Goal: Understand process/instructions: Learn how to perform a task or action

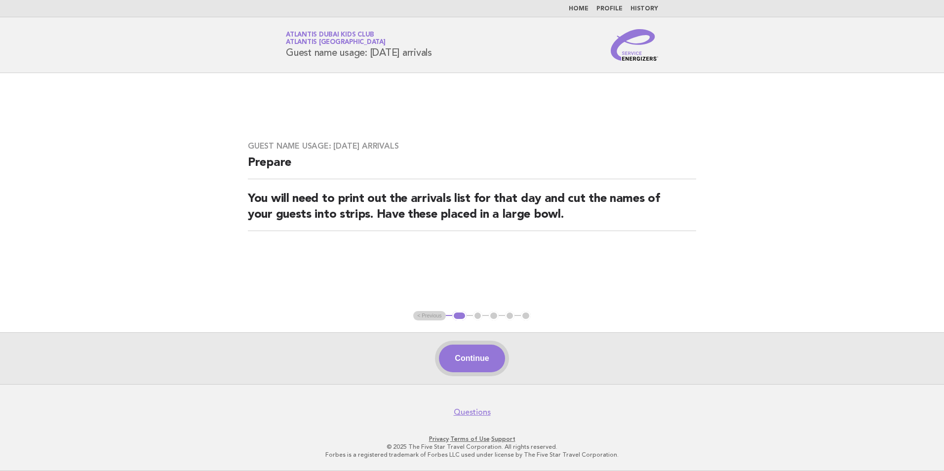
click at [469, 359] on button "Continue" at bounding box center [472, 359] width 66 height 28
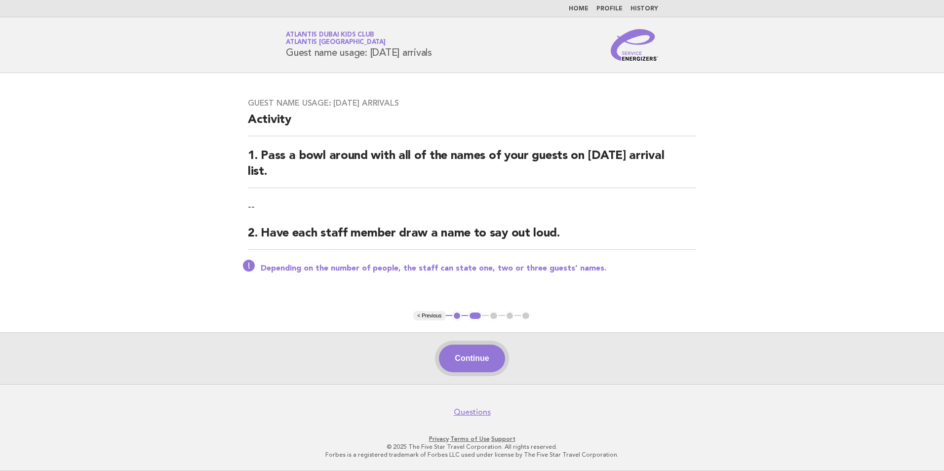
click at [470, 346] on button "Continue" at bounding box center [472, 359] width 66 height 28
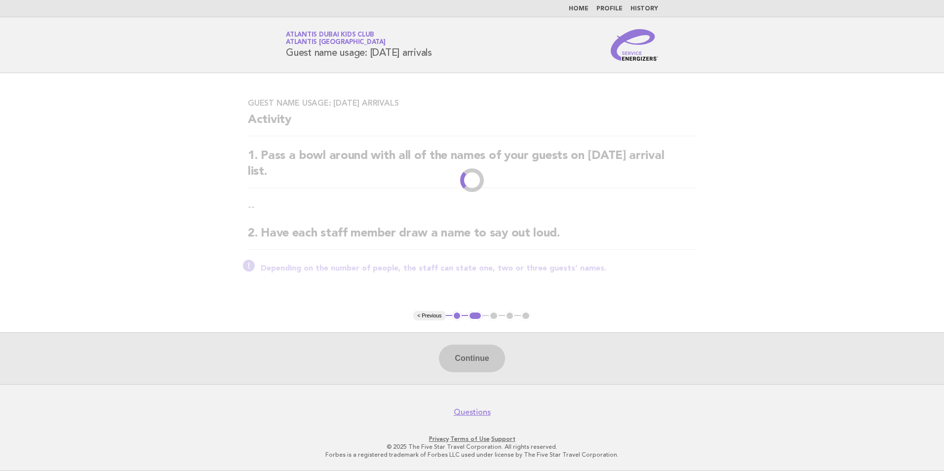
drag, startPoint x: 442, startPoint y: 52, endPoint x: 271, endPoint y: 52, distance: 170.4
click at [271, 52] on header "Service Energizers Atlantis Dubai Kids Club Atlantis Dubai Guest name usage: To…" at bounding box center [472, 45] width 944 height 56
drag, startPoint x: 271, startPoint y: 52, endPoint x: 232, endPoint y: 59, distance: 39.5
click at [232, 59] on header "Service Energizers Atlantis Dubai Kids Club Atlantis Dubai Guest name usage: To…" at bounding box center [472, 45] width 944 height 56
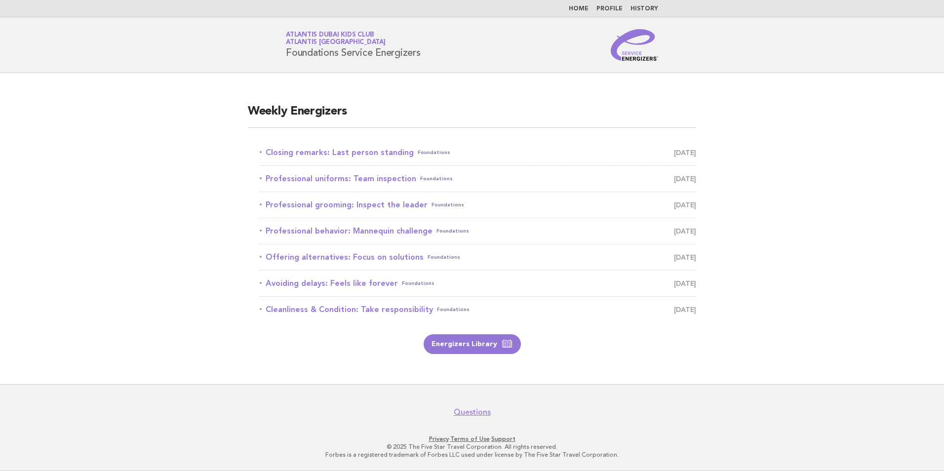
click at [208, 365] on main "Weekly Energizers Closing remarks: Last person standing Foundations September 2…" at bounding box center [472, 228] width 944 height 311
click at [423, 34] on div "Service Energizers Atlantis Dubai Kids Club Atlantis Dubai Foundations Service …" at bounding box center [472, 45] width 400 height 32
drag, startPoint x: 313, startPoint y: 43, endPoint x: 273, endPoint y: 32, distance: 42.1
click at [273, 32] on div "Service Energizers Atlantis Dubai Kids Club Atlantis Dubai Foundations Service …" at bounding box center [472, 45] width 400 height 32
drag, startPoint x: 273, startPoint y: 32, endPoint x: 154, endPoint y: 52, distance: 120.3
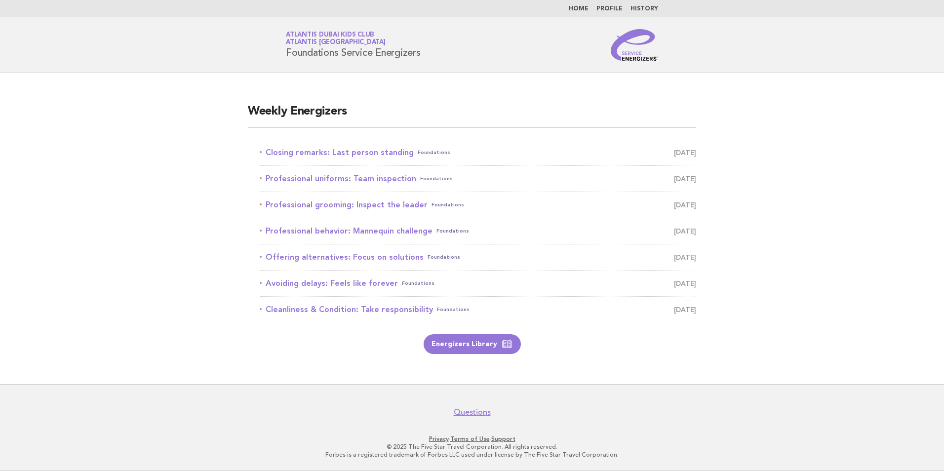
click at [154, 52] on header "Service Energizers Atlantis Dubai Kids Club Atlantis Dubai Foundations Service …" at bounding box center [472, 45] width 944 height 56
drag, startPoint x: 430, startPoint y: 55, endPoint x: 282, endPoint y: 35, distance: 149.5
click at [282, 35] on div "Service Energizers Atlantis Dubai Kids Club Atlantis Dubai Foundations Service …" at bounding box center [472, 45] width 400 height 32
click at [365, 153] on link "Closing remarks: Last person standing Foundations September 2" at bounding box center [478, 153] width 437 height 14
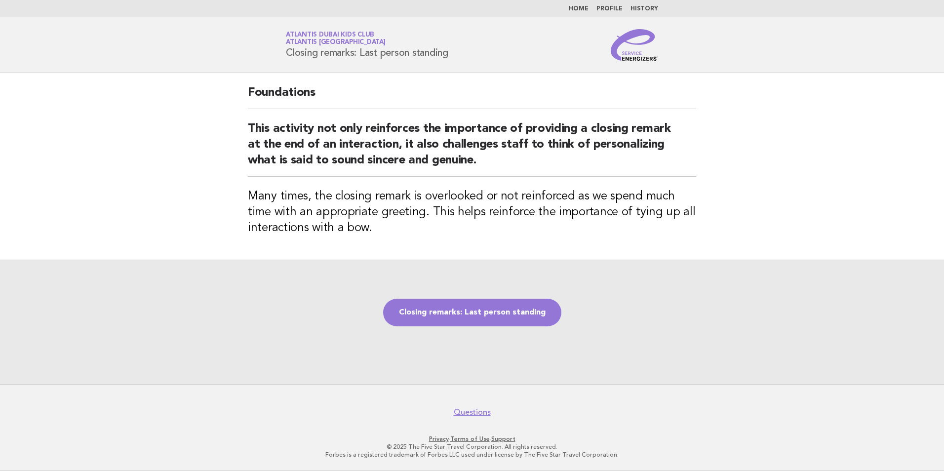
drag, startPoint x: 71, startPoint y: 167, endPoint x: 128, endPoint y: 51, distance: 129.4
click at [71, 167] on main "Foundations This activity not only reinforces the importance of providing a clo…" at bounding box center [472, 228] width 944 height 311
click at [485, 319] on link "Closing remarks: Last person standing" at bounding box center [472, 313] width 178 height 28
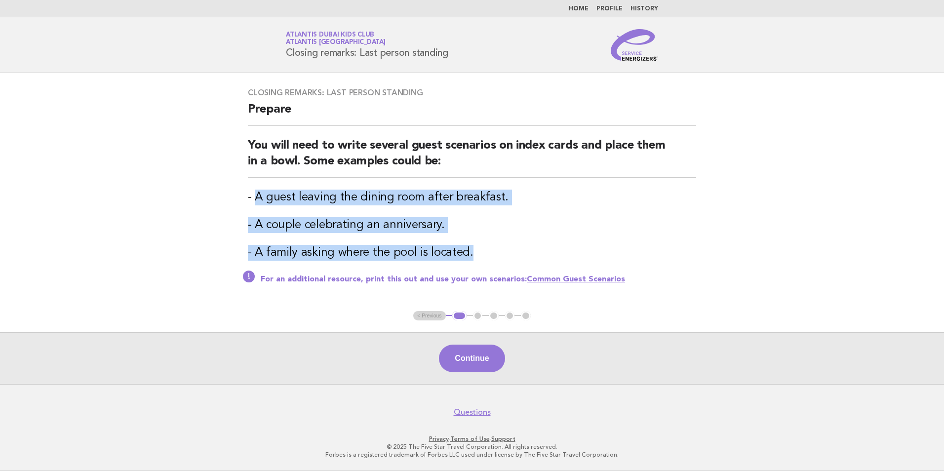
drag, startPoint x: 260, startPoint y: 197, endPoint x: 523, endPoint y: 251, distance: 268.4
click at [523, 251] on div "Closing remarks: Last person standing Prepare You will need to write several gu…" at bounding box center [472, 192] width 472 height 232
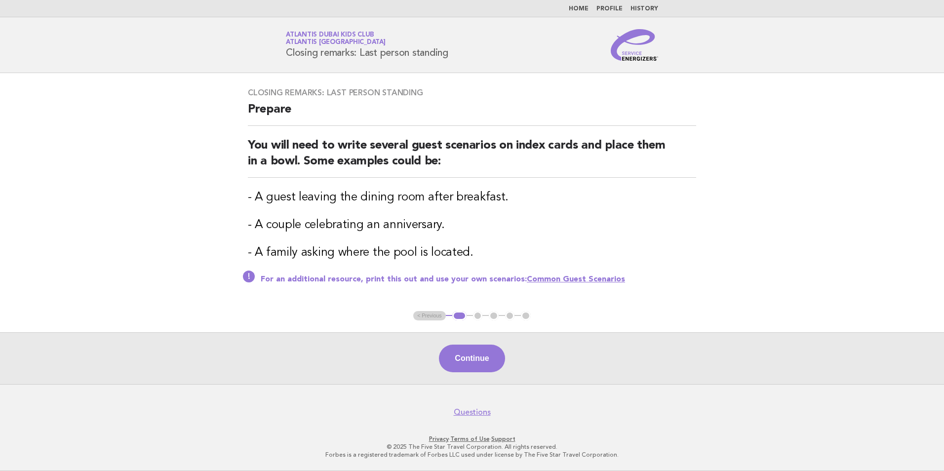
click at [202, 271] on main "Closing remarks: Last person standing Prepare You will need to write several gu…" at bounding box center [472, 228] width 944 height 311
click at [479, 353] on button "Continue" at bounding box center [472, 359] width 66 height 28
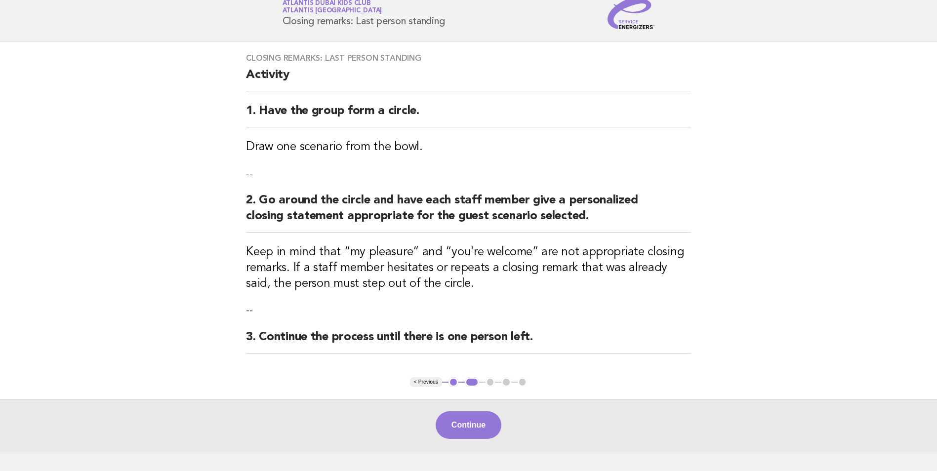
scroll to position [49, 0]
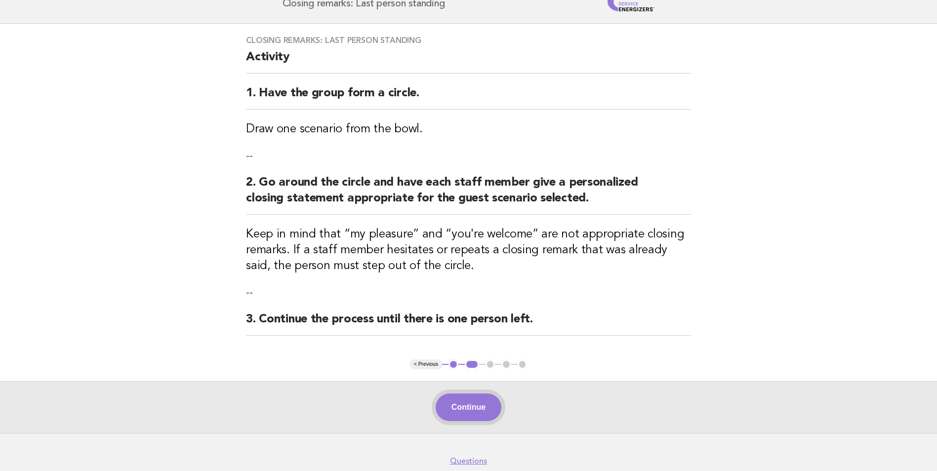
click at [477, 410] on button "Continue" at bounding box center [469, 408] width 66 height 28
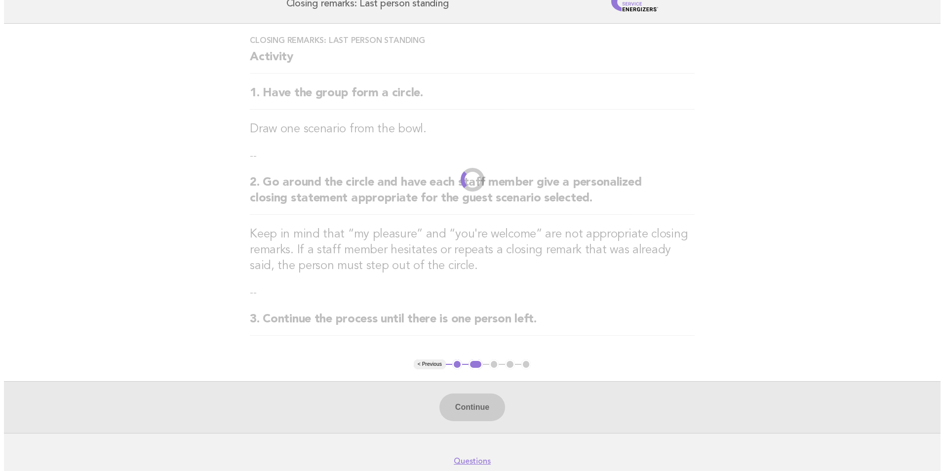
scroll to position [0, 0]
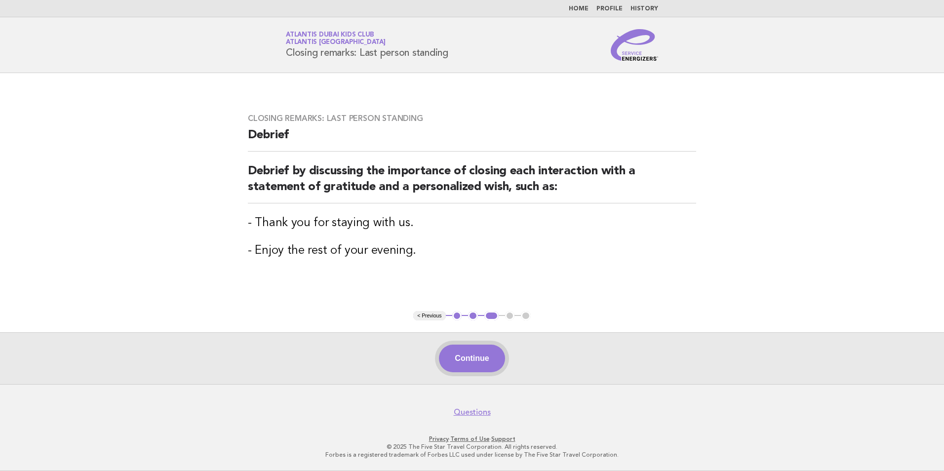
click at [493, 365] on button "Continue" at bounding box center [472, 359] width 66 height 28
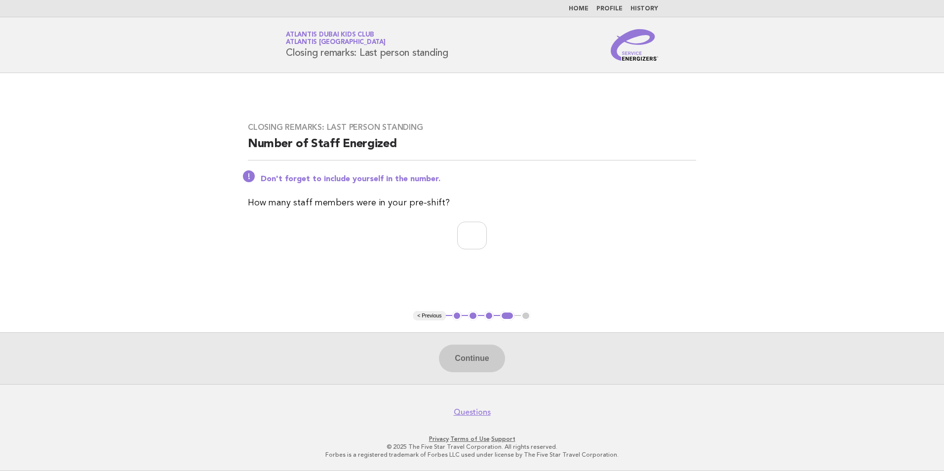
click at [458, 318] on button "1" at bounding box center [457, 316] width 10 height 10
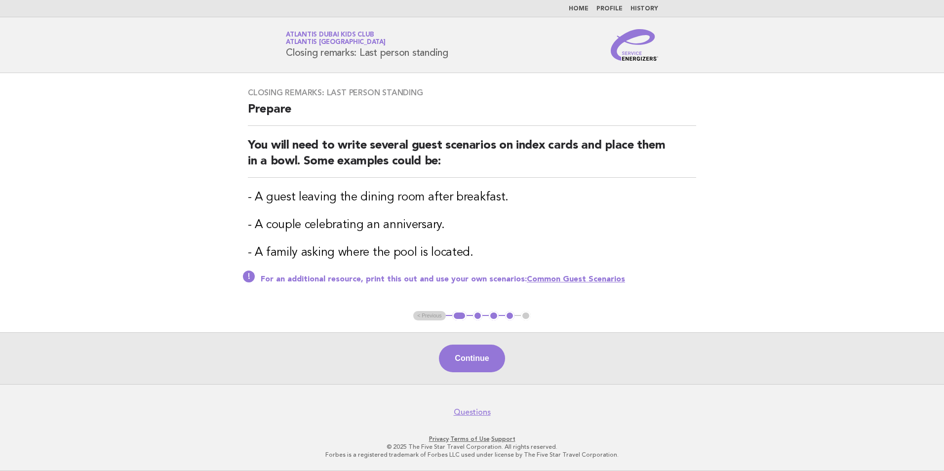
click at [433, 319] on ul "< Previous 1 2 3 4 5" at bounding box center [472, 316] width 118 height 10
click at [460, 314] on button "1" at bounding box center [459, 316] width 14 height 10
click at [434, 315] on ul "< Previous 1 2 3 4 5" at bounding box center [472, 316] width 118 height 10
click at [319, 34] on link "Atlantis Dubai Kids Club Atlantis Dubai" at bounding box center [336, 39] width 100 height 14
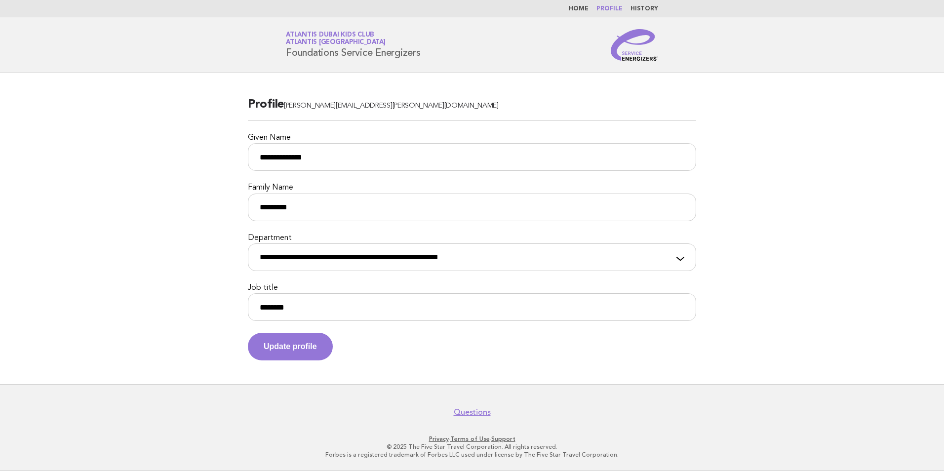
click at [334, 47] on h1 "Service Energizers Atlantis Dubai Kids Club Atlantis [GEOGRAPHIC_DATA] Foundati…" at bounding box center [353, 45] width 135 height 26
click at [336, 37] on link "Atlantis Dubai Kids Club Atlantis [GEOGRAPHIC_DATA]" at bounding box center [336, 39] width 100 height 14
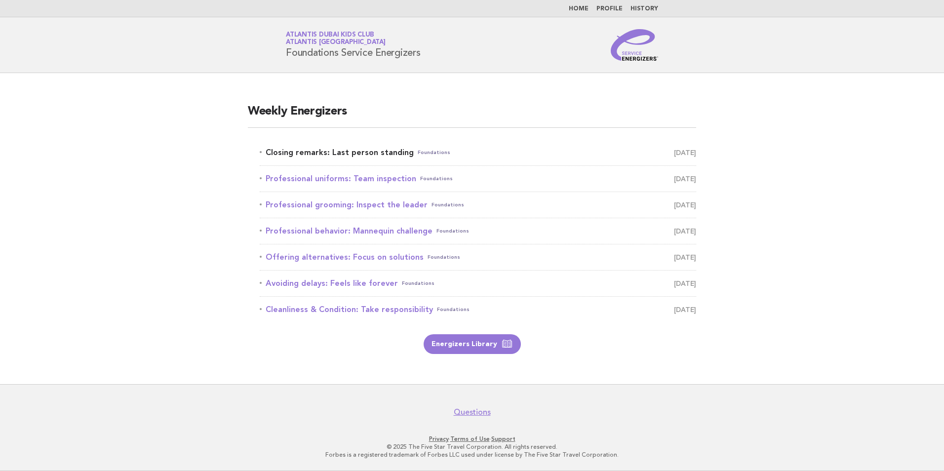
click at [358, 151] on link "Closing remarks: Last person standing Foundations [DATE]" at bounding box center [478, 153] width 437 height 14
